Goal: Information Seeking & Learning: Learn about a topic

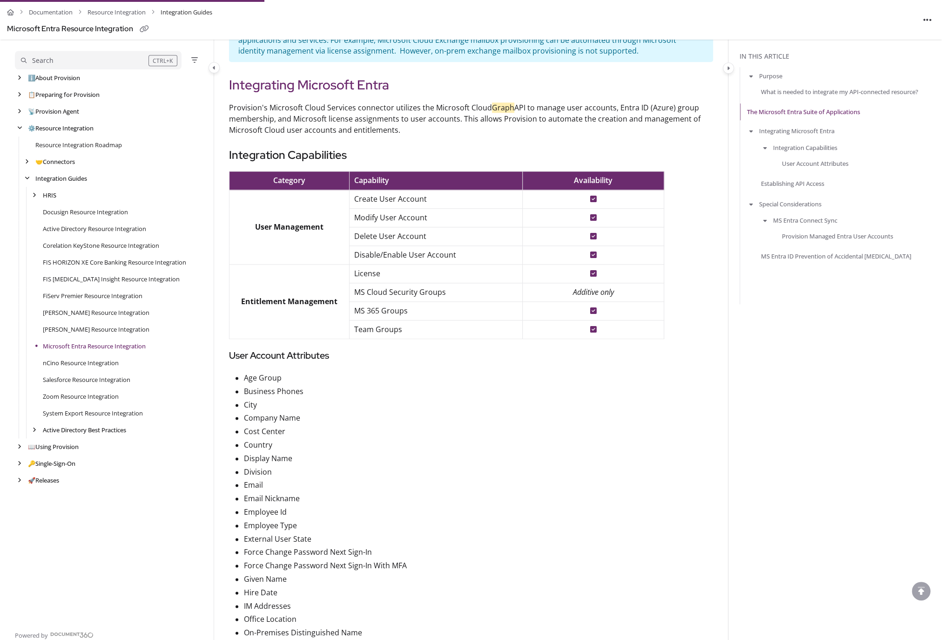
scroll to position [637, 0]
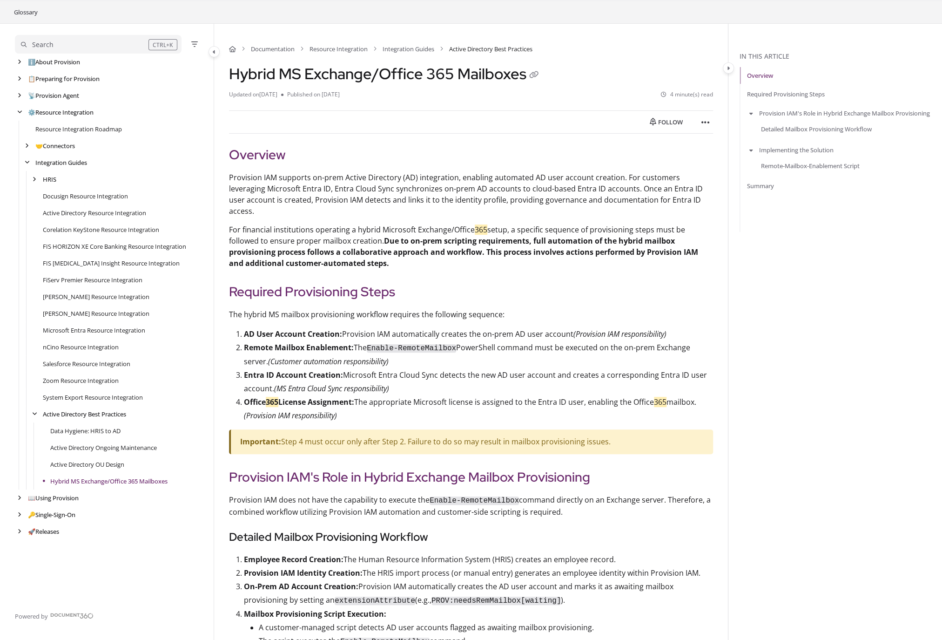
scroll to position [9, 0]
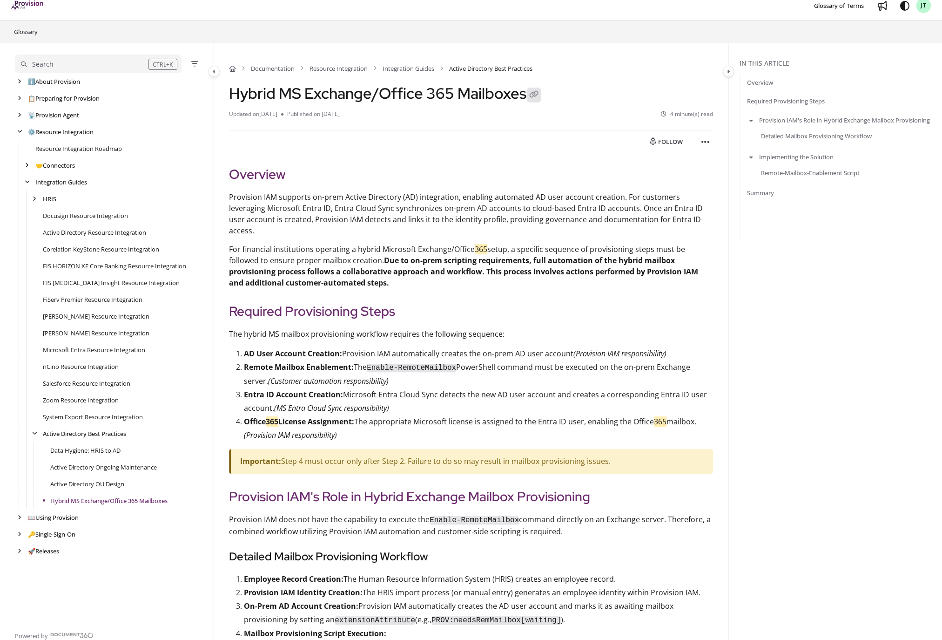
click at [531, 94] on icon "Copy link of Hybrid MS Exchange/Office 365 Mailboxes" at bounding box center [534, 94] width 12 height 12
click at [406, 169] on h2 "Overview" at bounding box center [471, 174] width 484 height 20
